Goal: Information Seeking & Learning: Learn about a topic

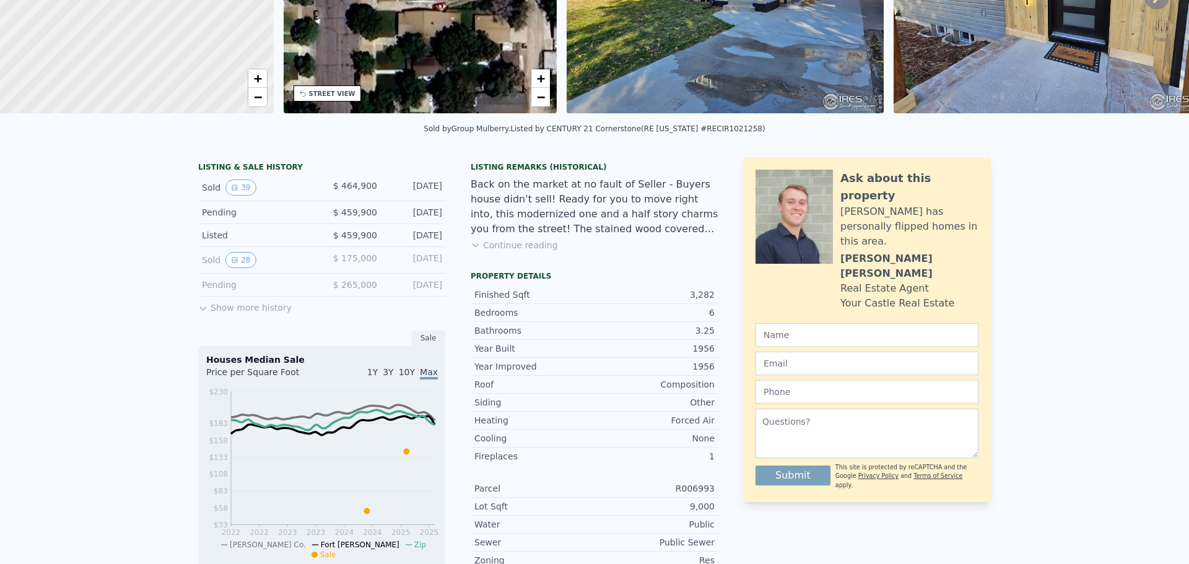
scroll to position [4, 0]
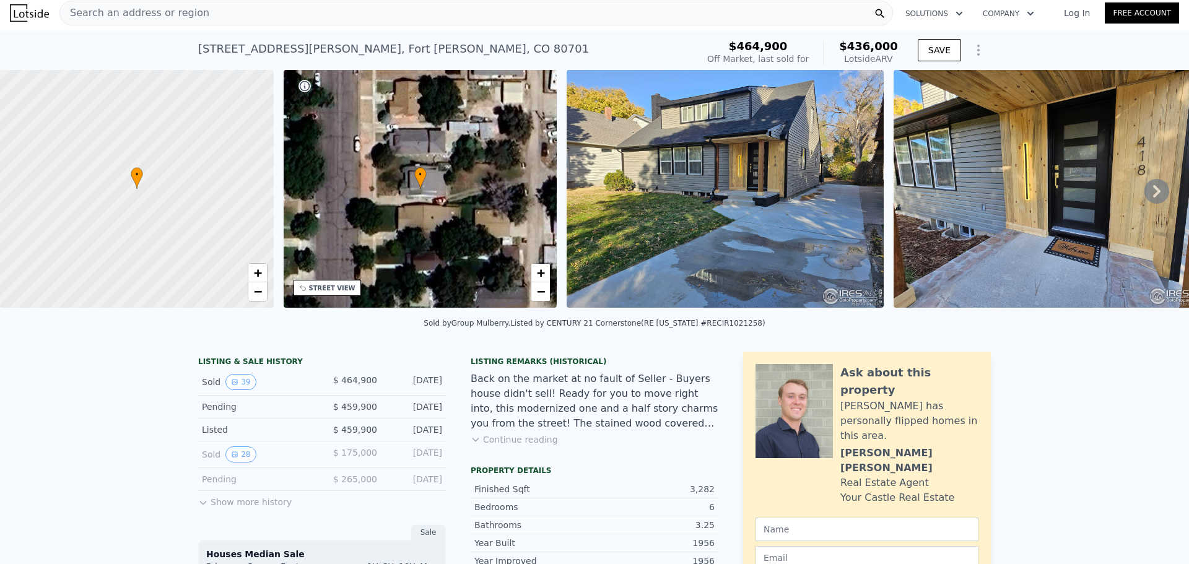
click at [981, 50] on icon "Show Options" at bounding box center [978, 50] width 15 height 15
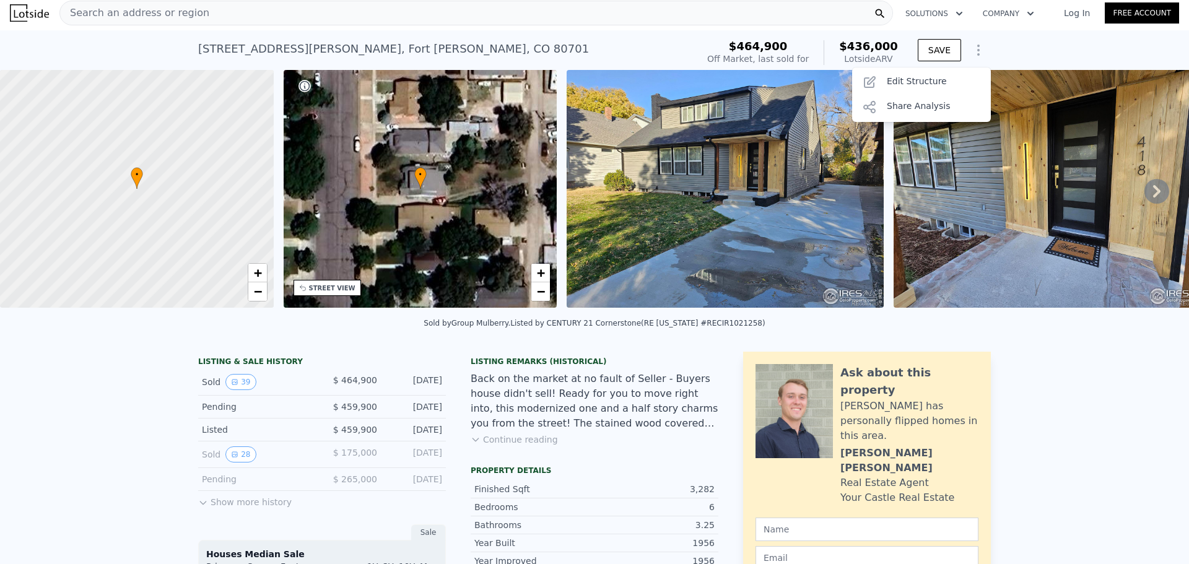
click at [1049, 331] on div "Sold by Group Mulberry . Listed by CENTURY 21 Cornerstone (RE Colorado #RECIR10…" at bounding box center [594, 327] width 1189 height 30
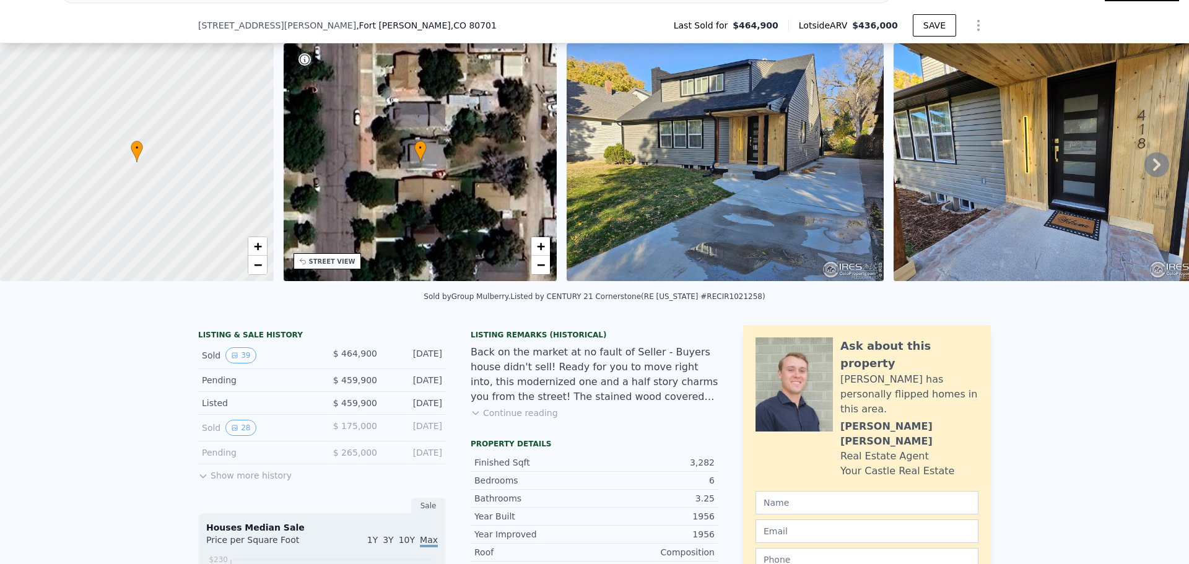
scroll to position [62, 0]
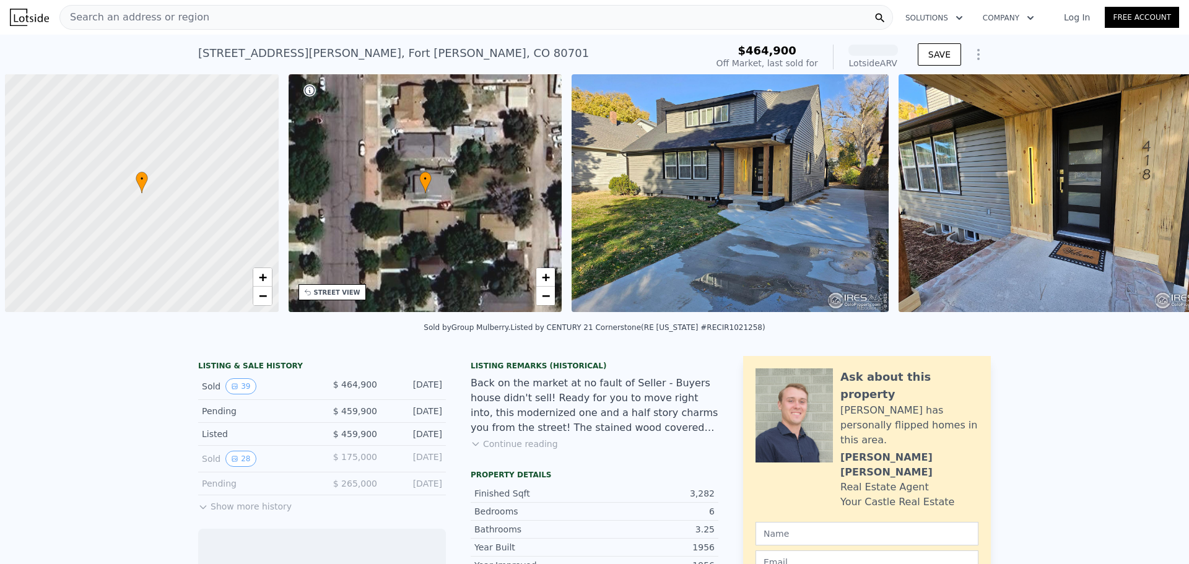
scroll to position [0, 5]
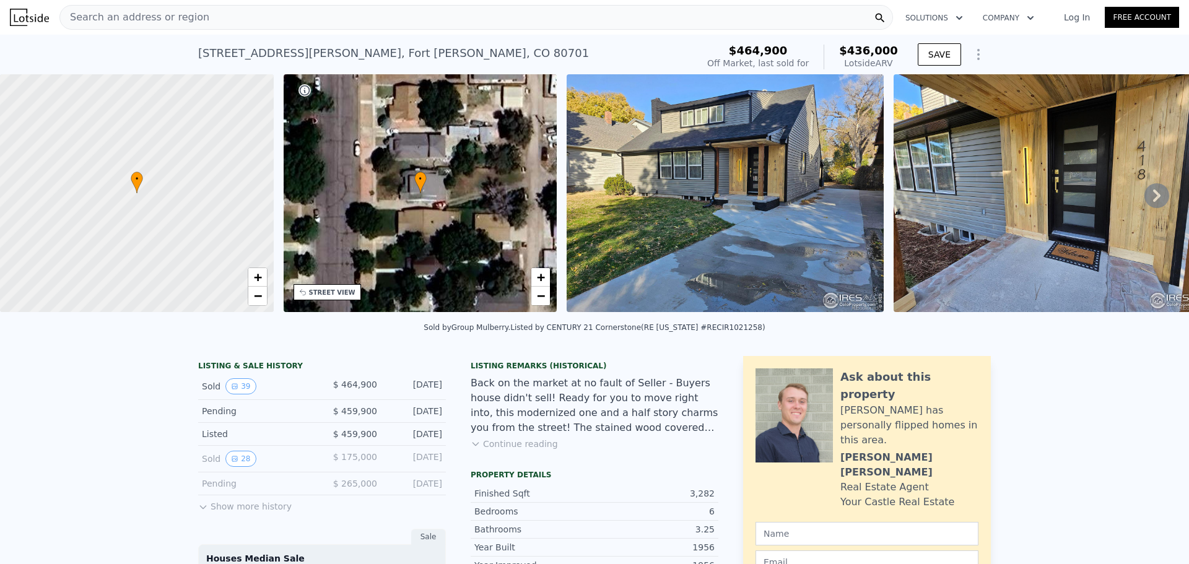
click at [1145, 201] on icon at bounding box center [1157, 195] width 25 height 25
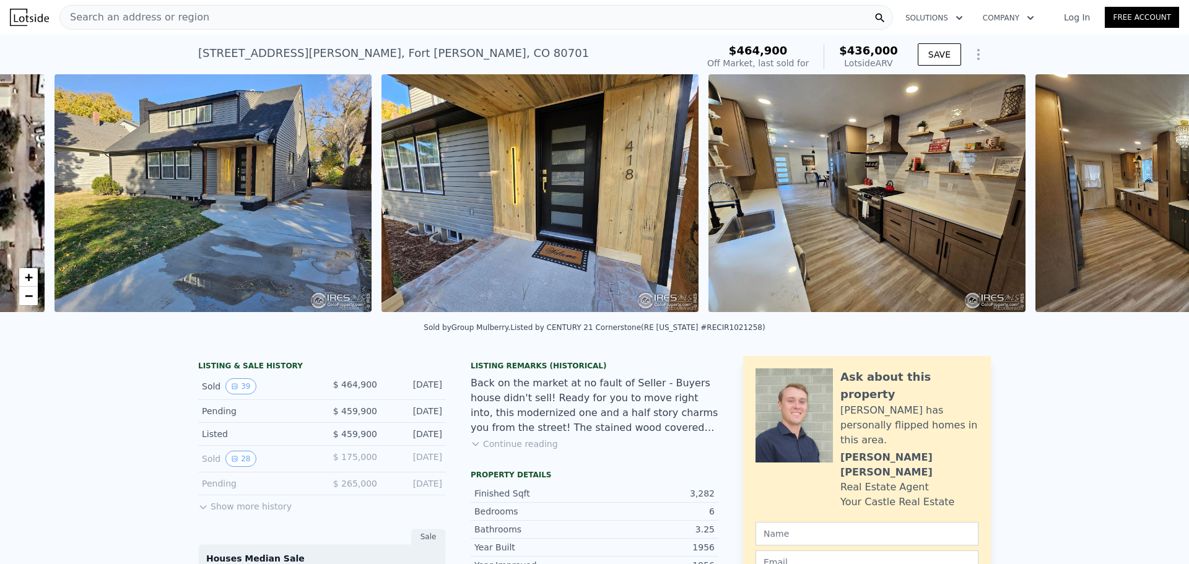
scroll to position [0, 567]
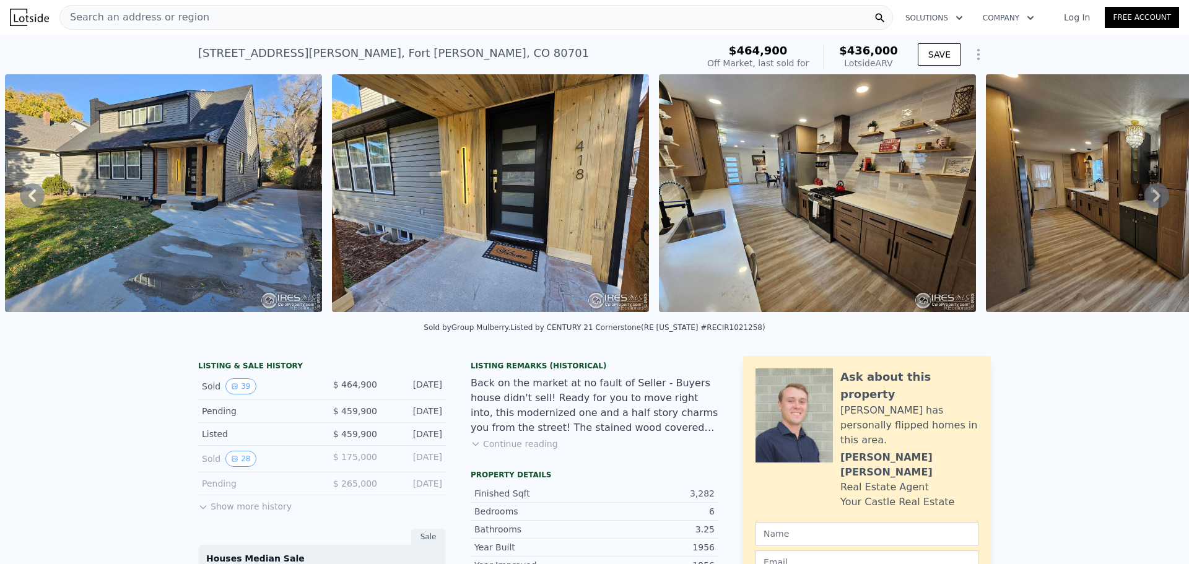
click at [1145, 201] on icon at bounding box center [1157, 195] width 25 height 25
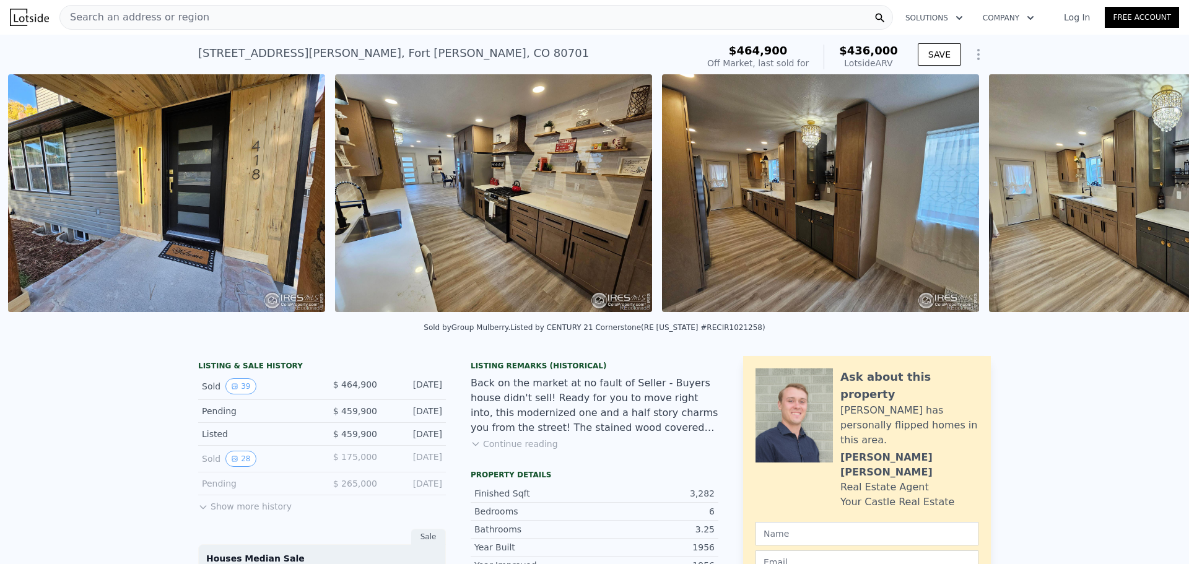
scroll to position [0, 894]
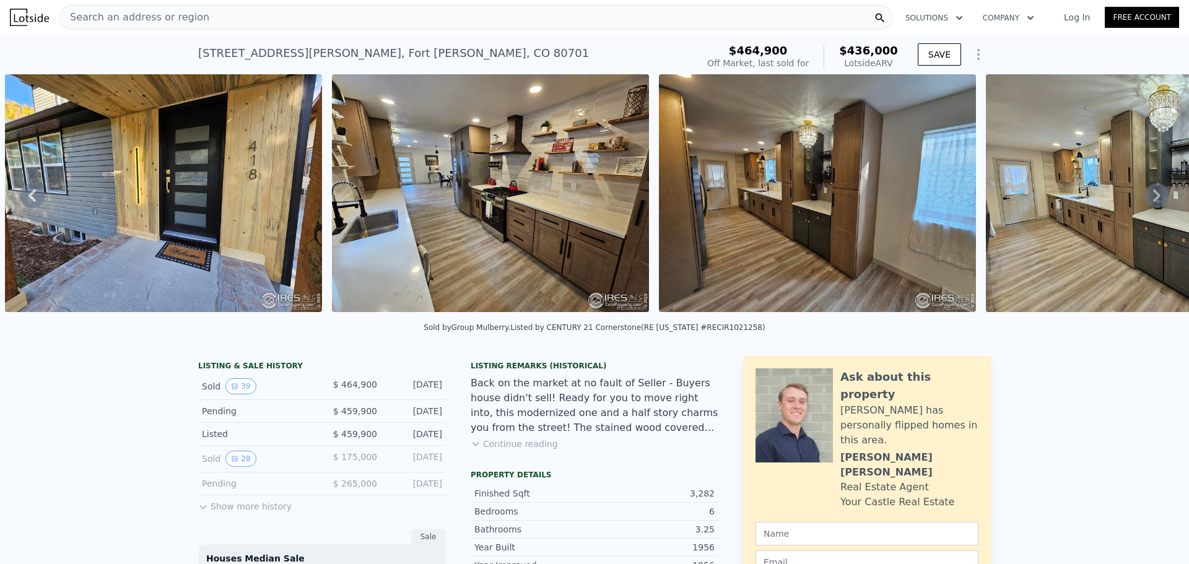
click at [1145, 201] on icon at bounding box center [1157, 195] width 25 height 25
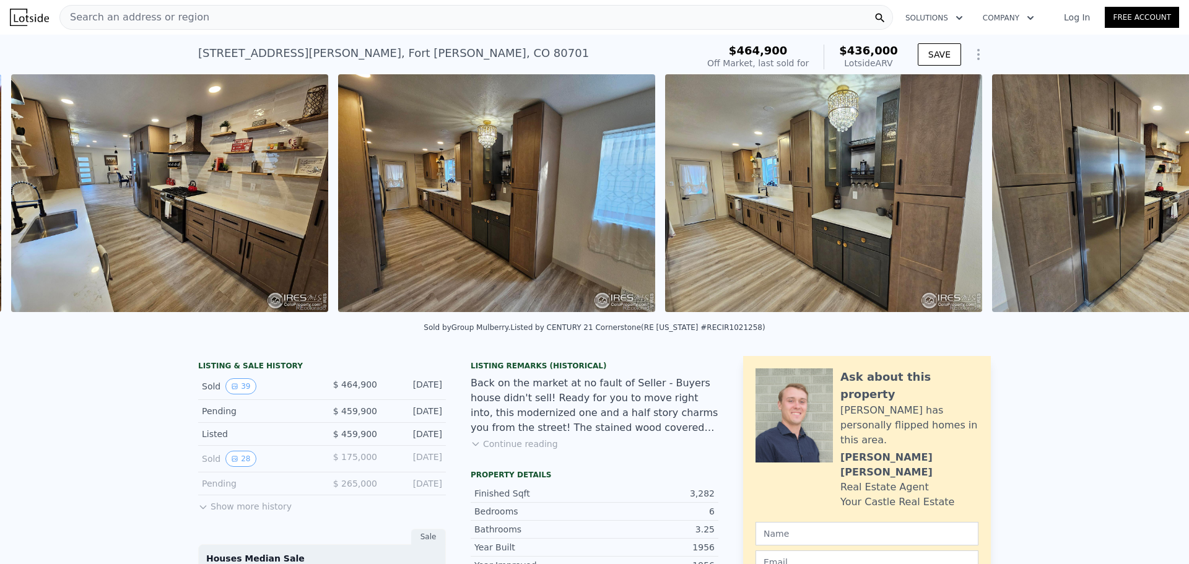
scroll to position [0, 1221]
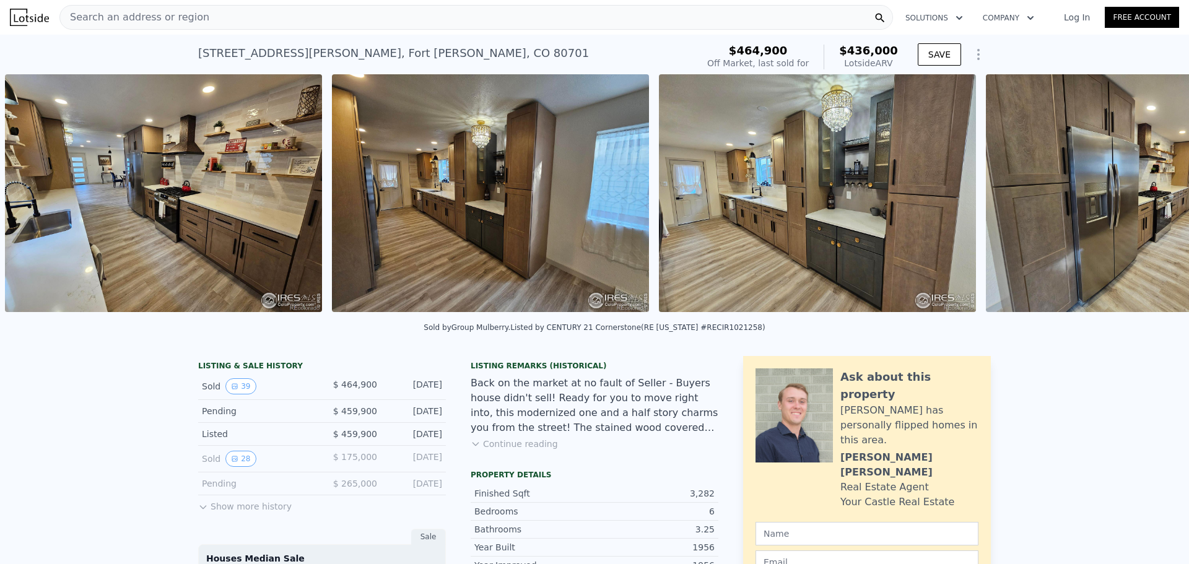
click at [1140, 201] on img at bounding box center [1144, 193] width 317 height 238
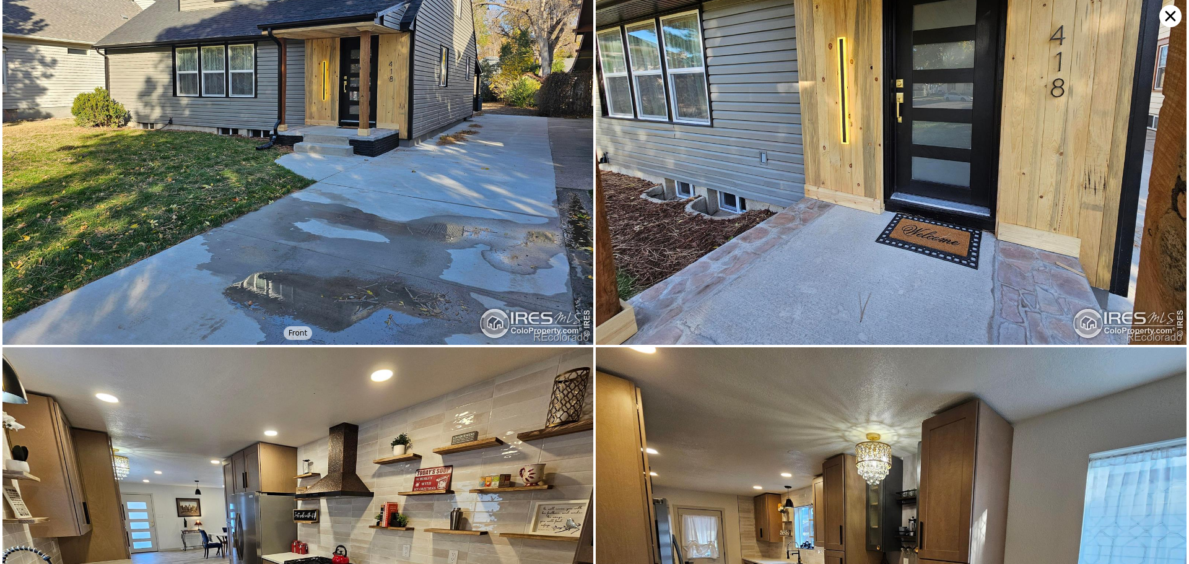
scroll to position [0, 0]
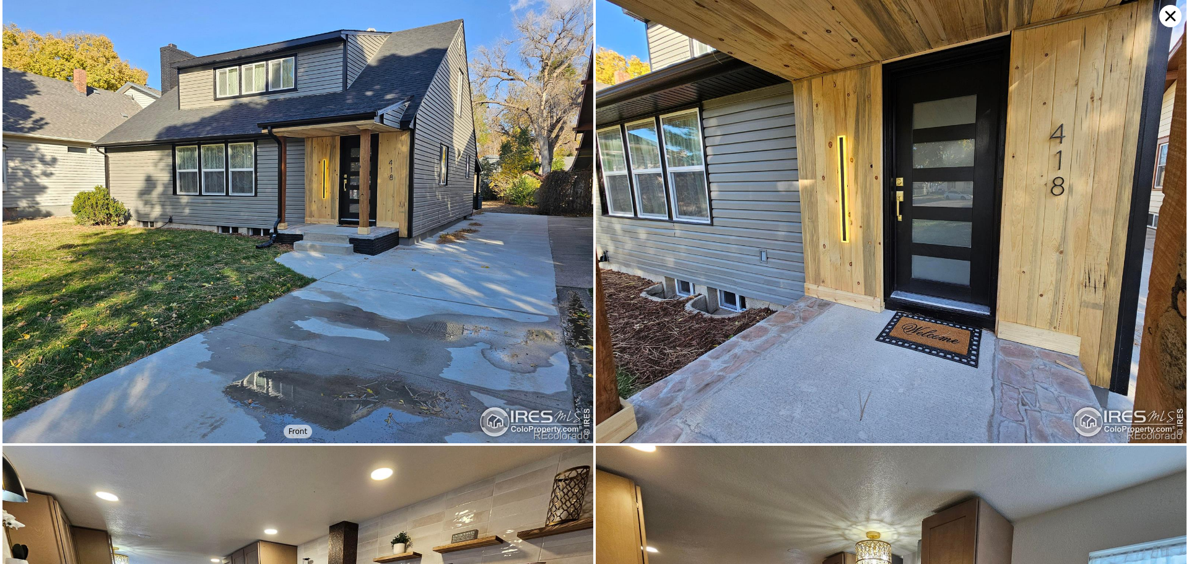
drag, startPoint x: 1165, startPoint y: 15, endPoint x: 1173, endPoint y: 14, distance: 8.9
click at [1165, 15] on icon at bounding box center [1171, 16] width 22 height 22
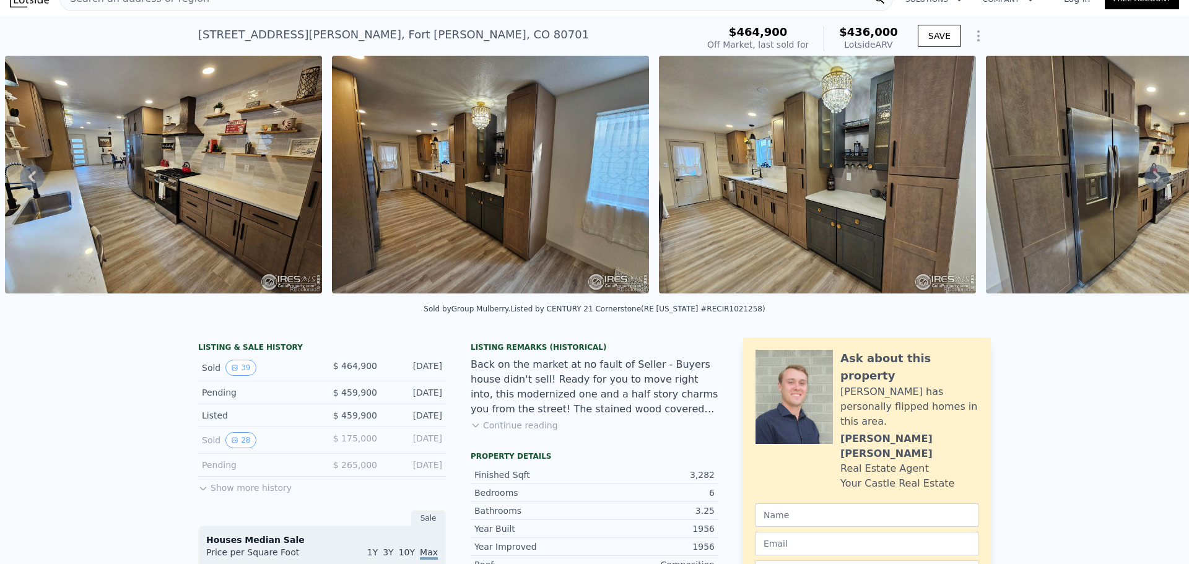
scroll to position [120, 0]
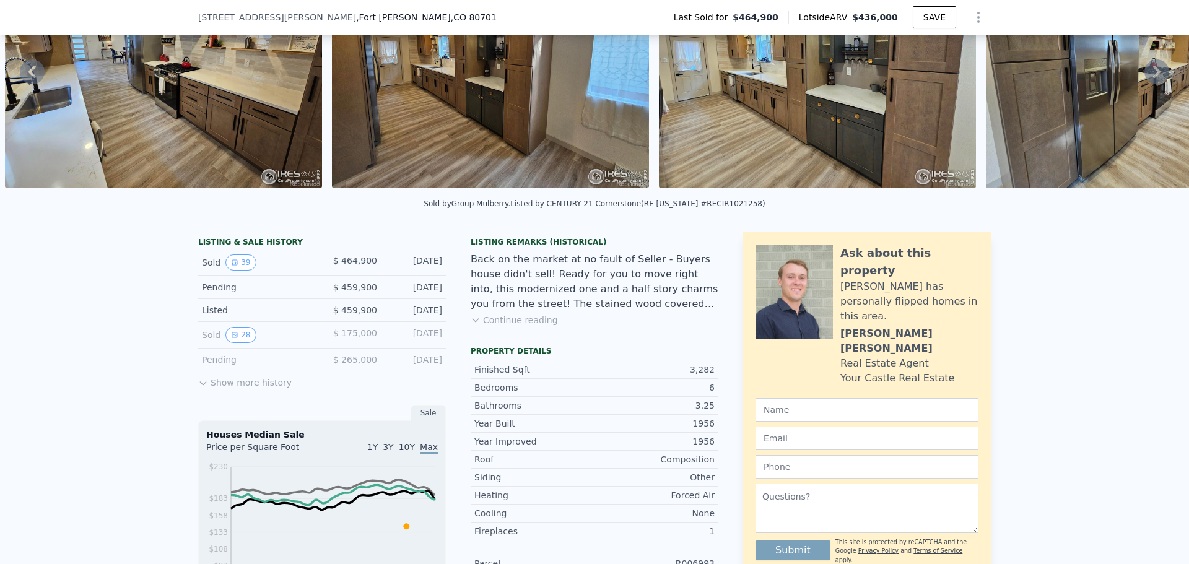
click at [1080, 295] on div "LISTING & SALE HISTORY Sold 39 $ 464,900 [DATE] Pending $ 459,900 [DATE] Listed…" at bounding box center [594, 566] width 1189 height 688
click at [528, 326] on button "Continue reading" at bounding box center [514, 320] width 87 height 12
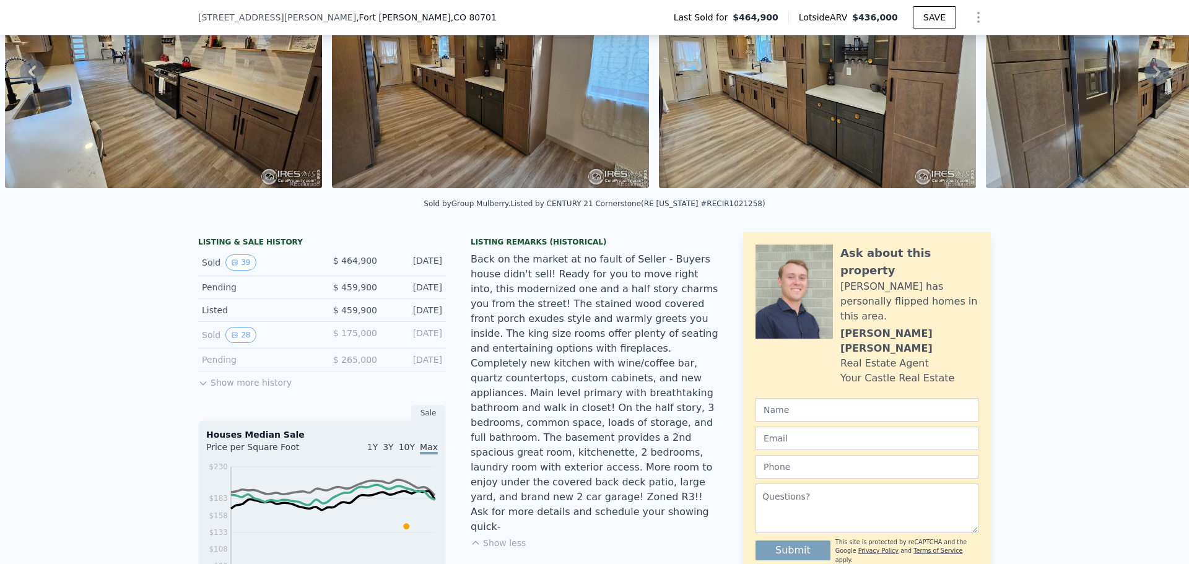
drag, startPoint x: 1134, startPoint y: 289, endPoint x: 1059, endPoint y: 388, distance: 124.1
click at [237, 389] on button "Show more history" at bounding box center [245, 380] width 94 height 17
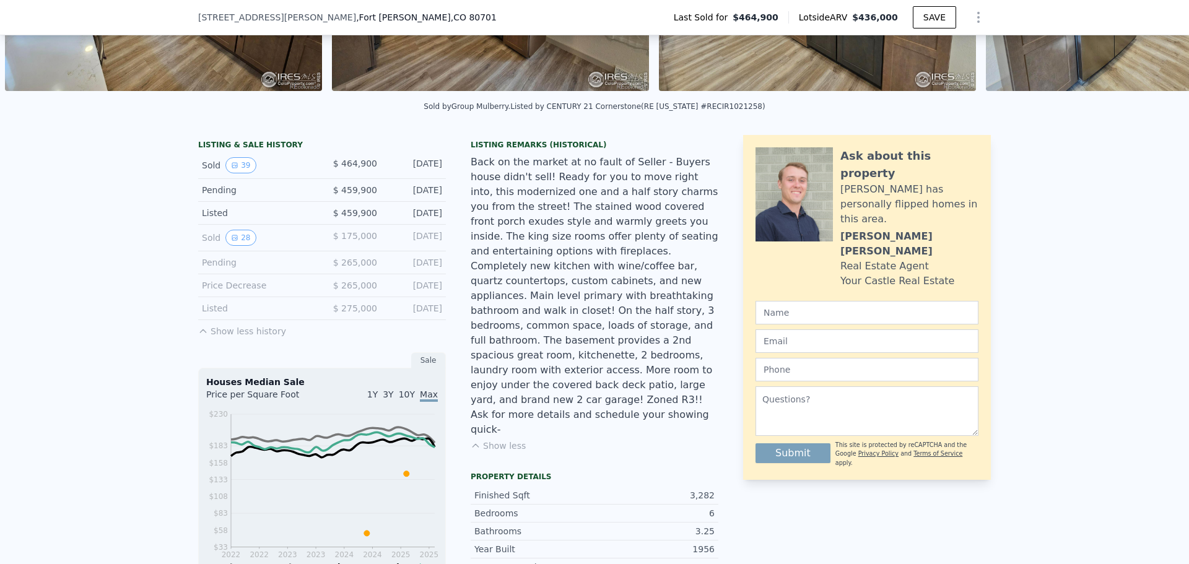
scroll to position [248, 0]
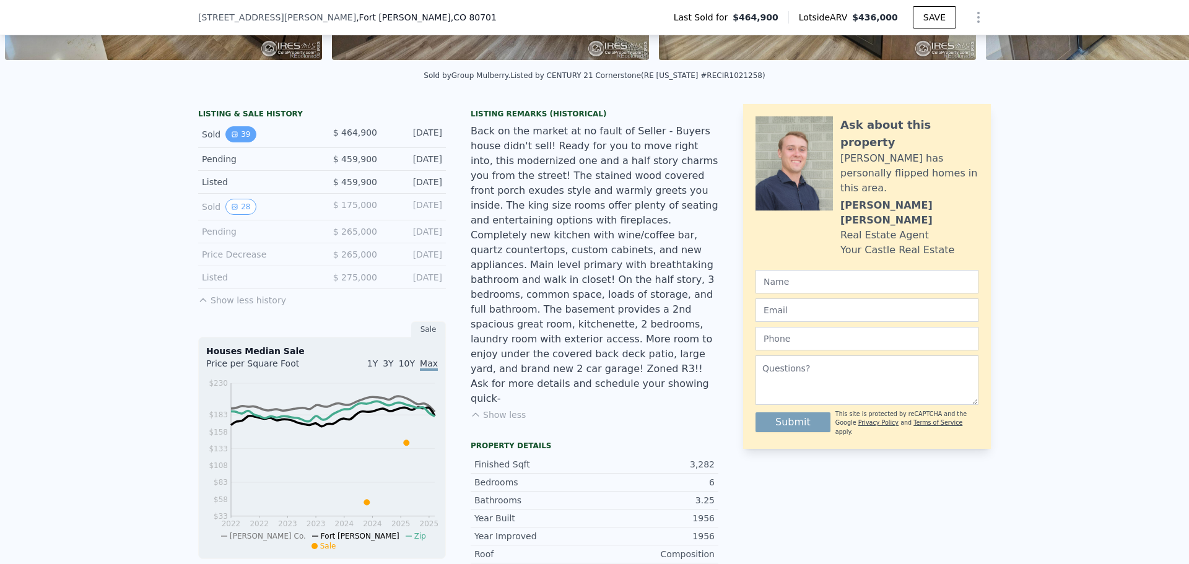
click at [233, 142] on button "39" at bounding box center [240, 134] width 30 height 16
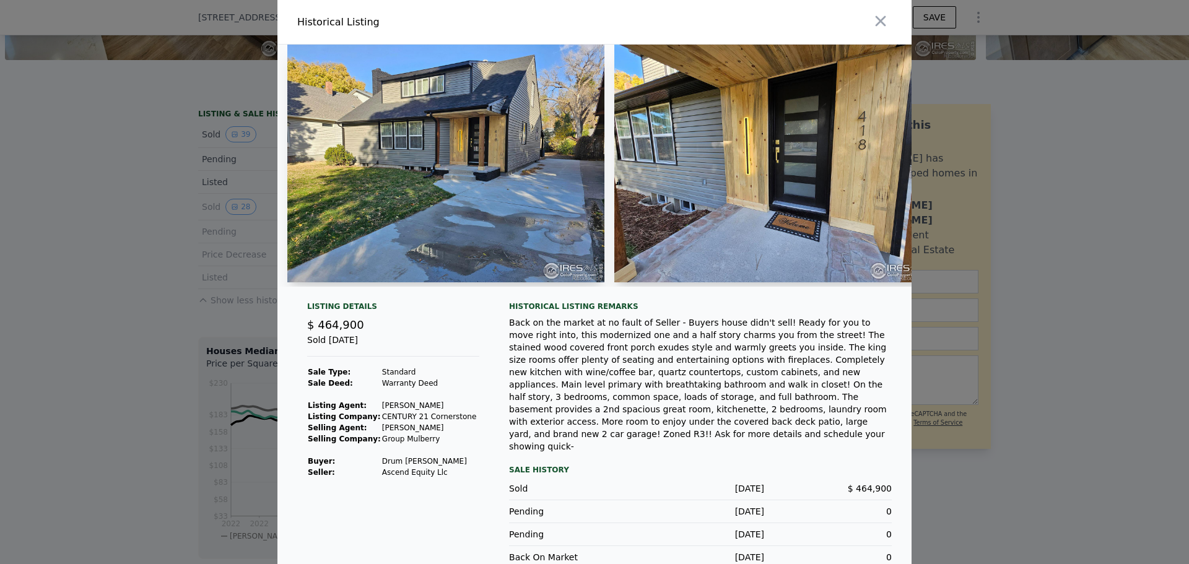
click at [138, 201] on div at bounding box center [594, 282] width 1189 height 564
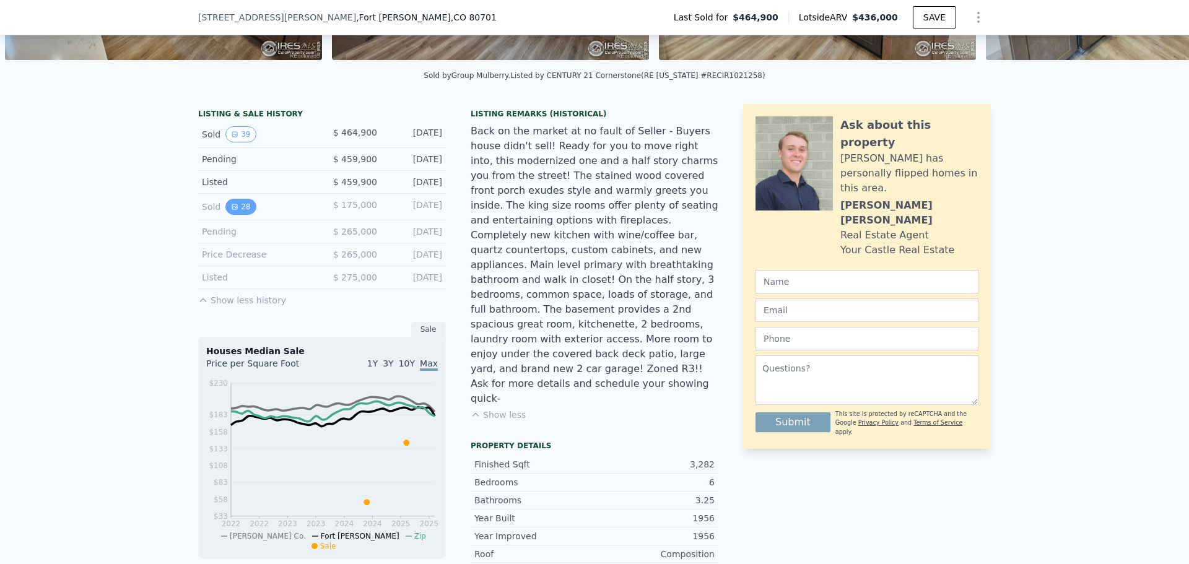
click at [240, 215] on button "28" at bounding box center [240, 207] width 30 height 16
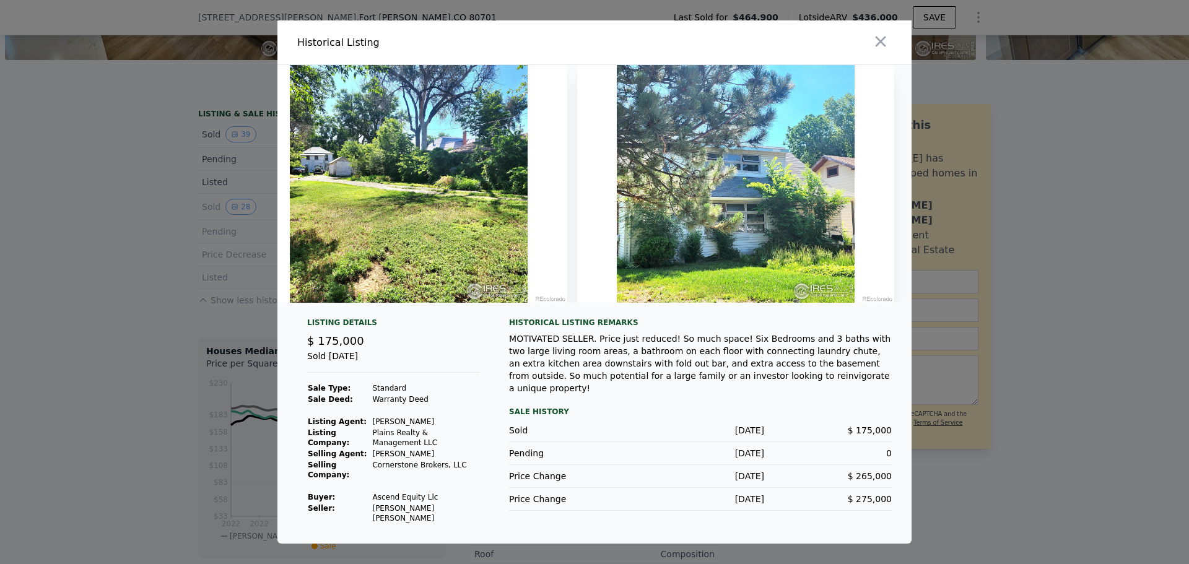
scroll to position [0, 8544]
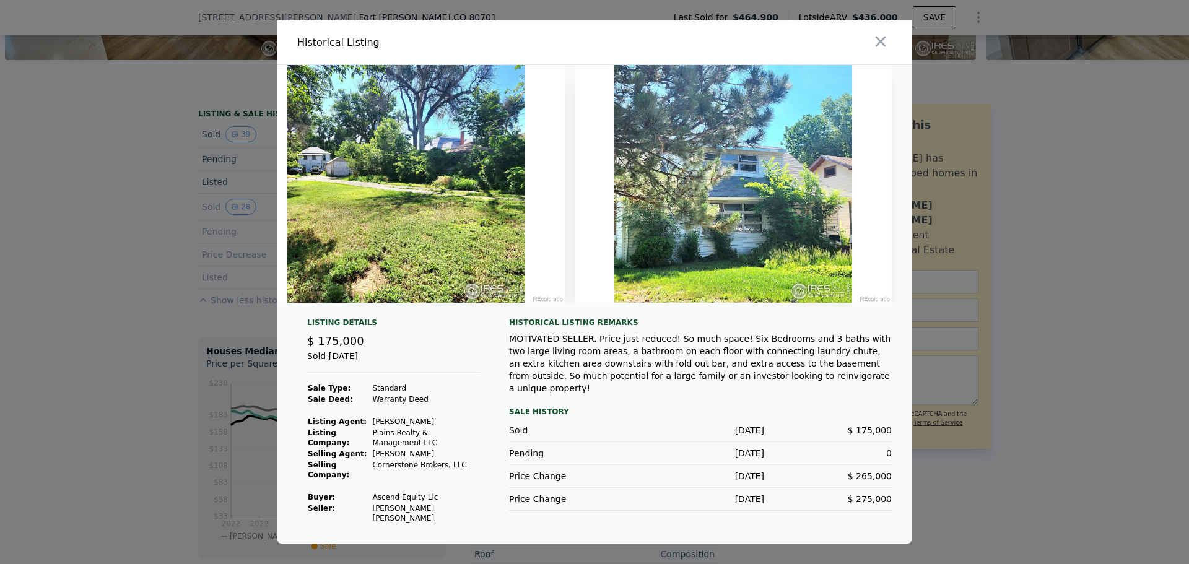
click at [880, 45] on icon "button" at bounding box center [880, 41] width 17 height 17
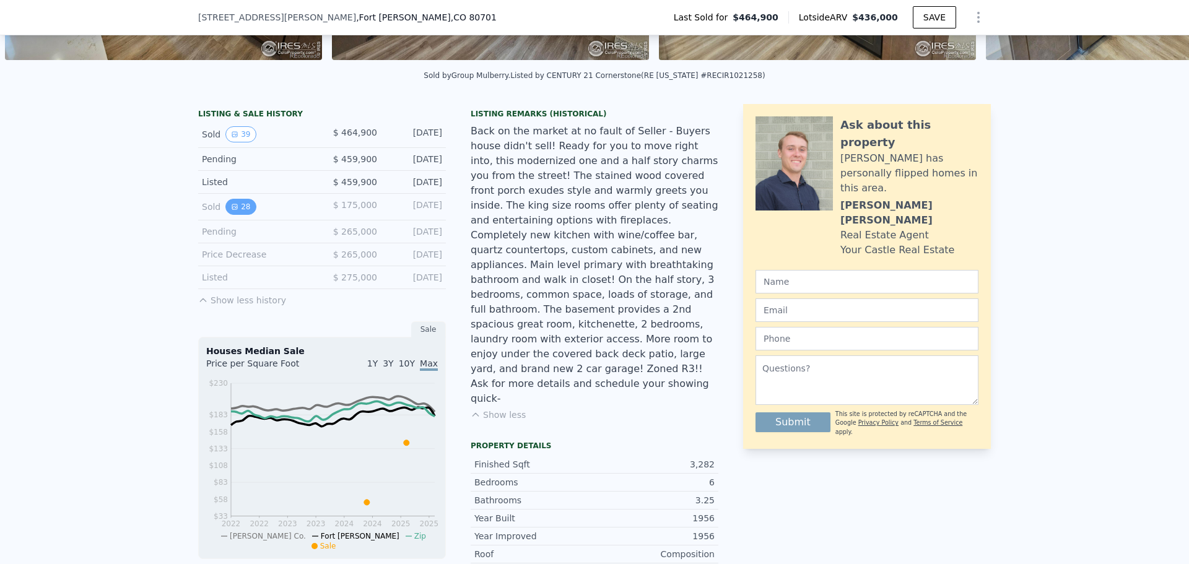
click at [232, 211] on icon "View historical data" at bounding box center [234, 206] width 7 height 7
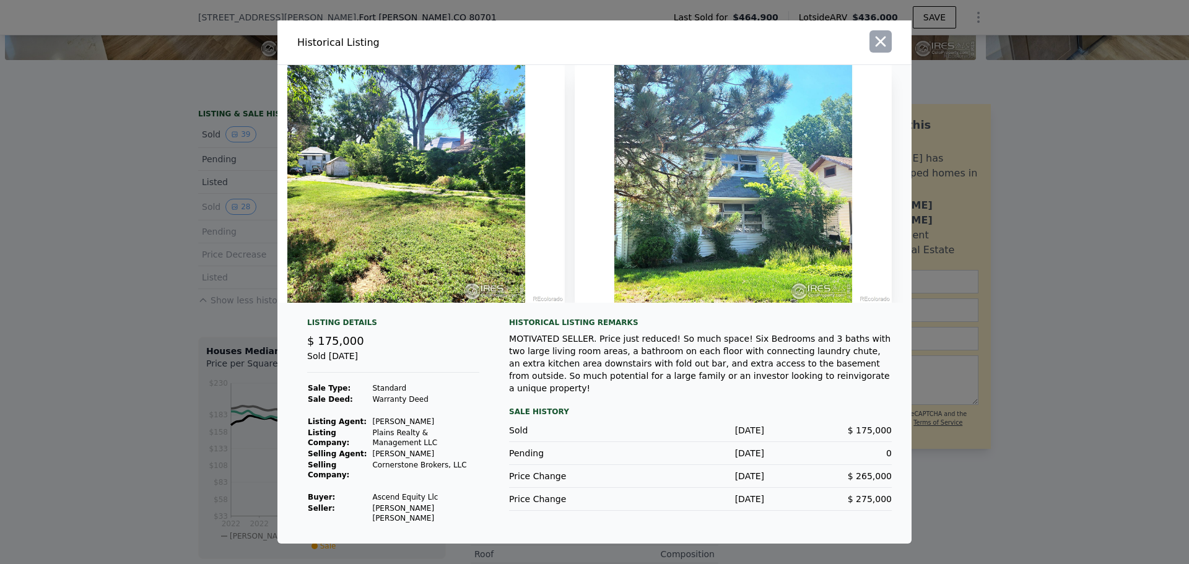
click at [877, 44] on icon "button" at bounding box center [880, 41] width 17 height 17
